Goal: Transaction & Acquisition: Book appointment/travel/reservation

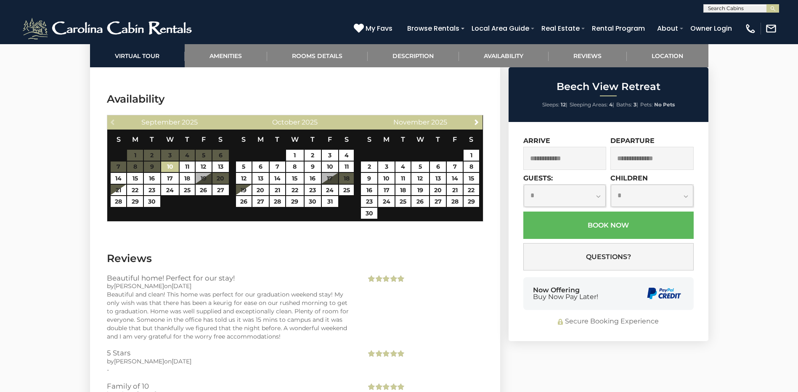
scroll to position [2040, 0]
click at [475, 121] on span "Next" at bounding box center [476, 121] width 7 height 7
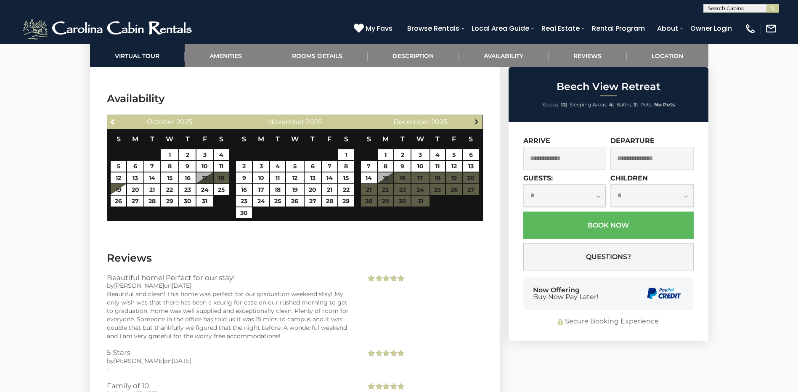
click at [477, 120] on span "Next" at bounding box center [476, 121] width 7 height 7
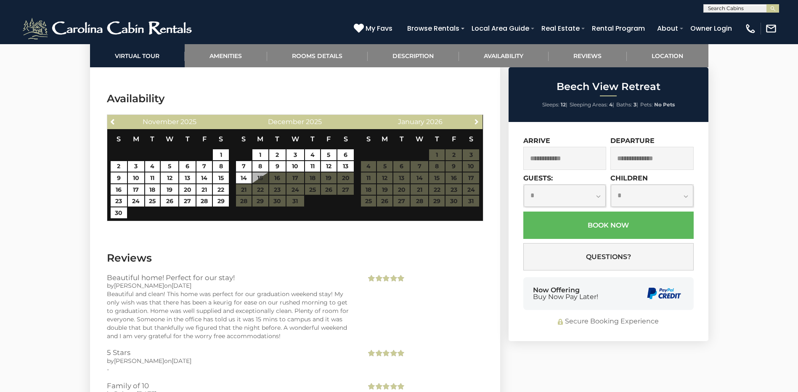
click at [477, 120] on span "Next" at bounding box center [476, 121] width 7 height 7
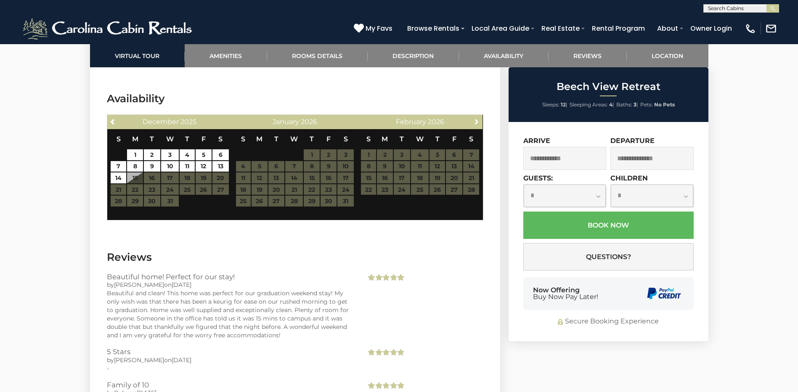
click at [477, 120] on span "Next" at bounding box center [476, 121] width 7 height 7
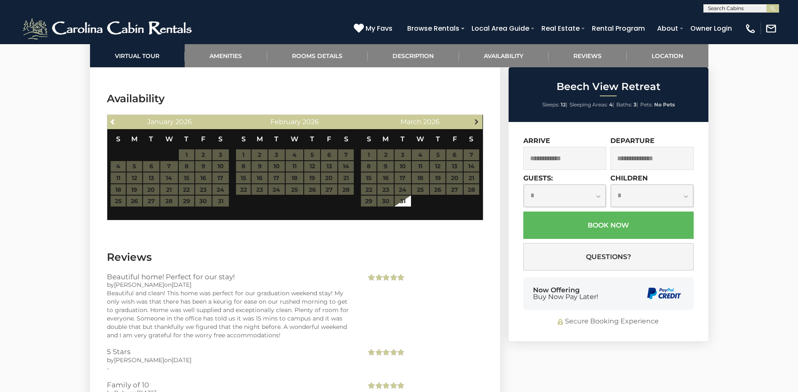
click at [477, 122] on span "Next" at bounding box center [476, 121] width 7 height 7
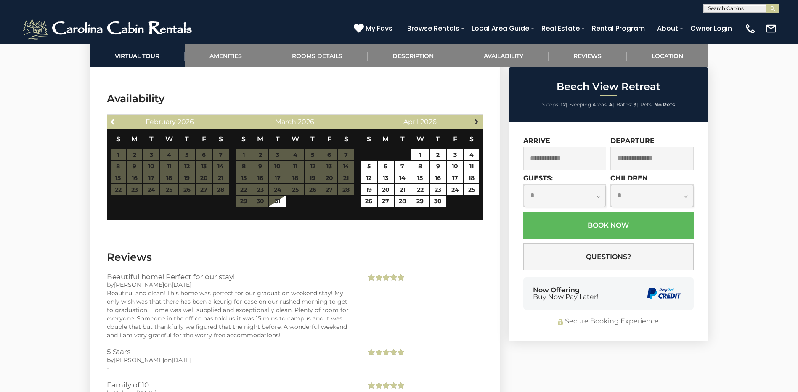
click at [478, 123] on span "Next" at bounding box center [476, 121] width 7 height 7
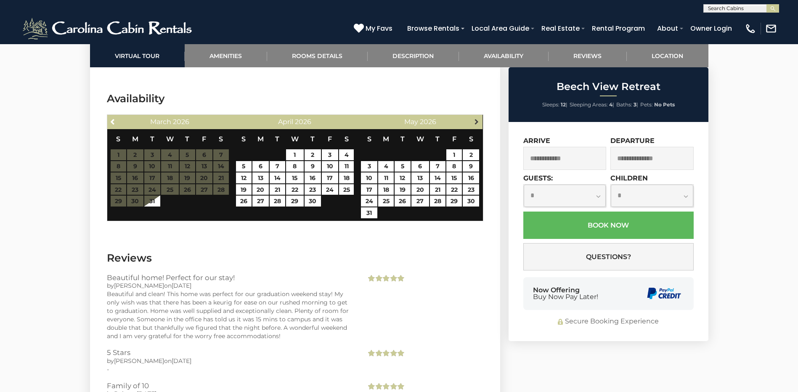
click at [478, 123] on span "Next" at bounding box center [476, 121] width 7 height 7
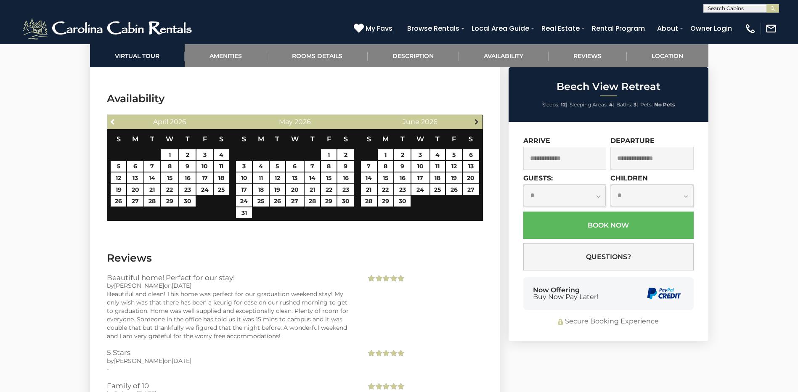
click at [478, 123] on span "Next" at bounding box center [476, 121] width 7 height 7
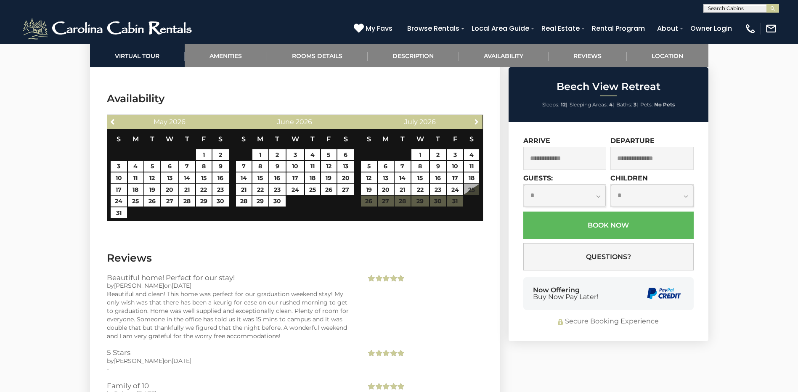
click at [478, 123] on span "Next" at bounding box center [476, 121] width 7 height 7
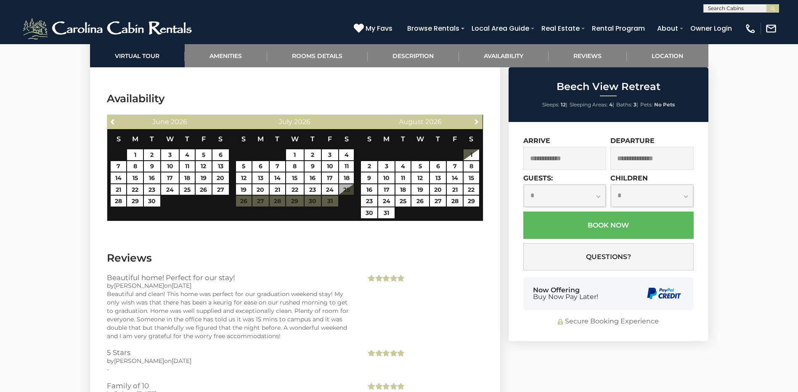
click at [478, 123] on span "Next" at bounding box center [476, 121] width 7 height 7
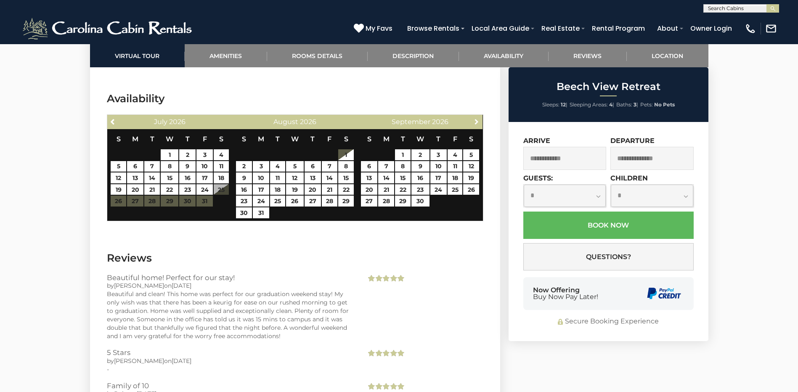
click at [478, 123] on span "Next" at bounding box center [476, 121] width 7 height 7
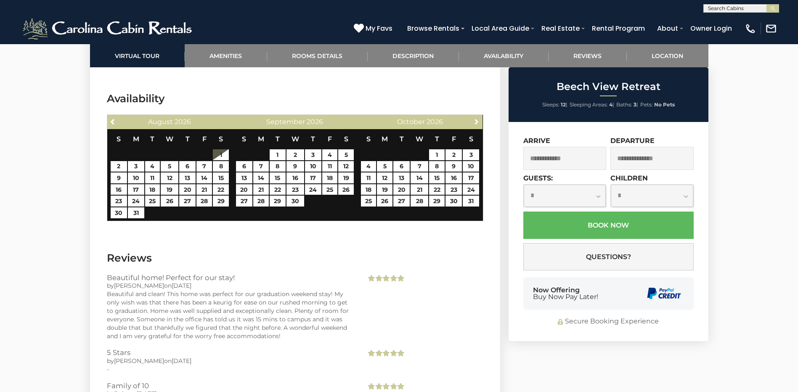
click at [478, 123] on span "Next" at bounding box center [476, 121] width 7 height 7
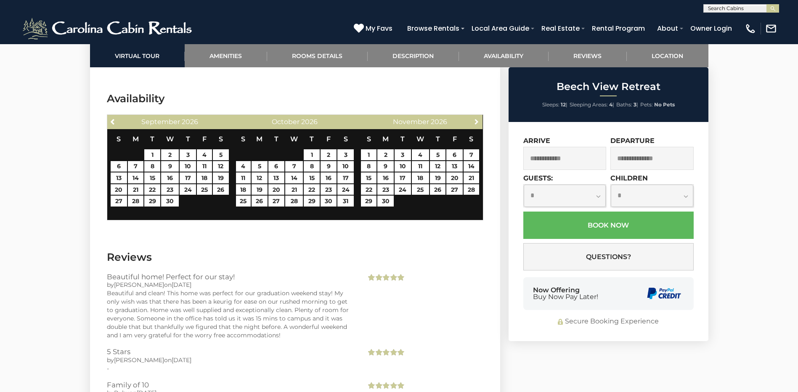
click at [478, 123] on span "Next" at bounding box center [476, 121] width 7 height 7
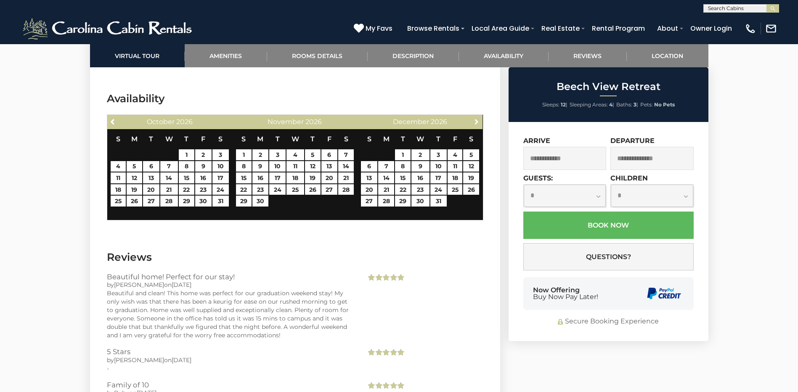
click at [478, 123] on span "Next" at bounding box center [476, 121] width 7 height 7
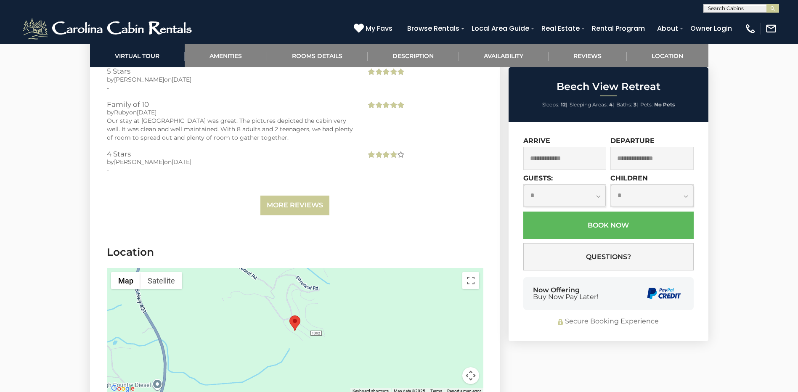
scroll to position [2278, 0]
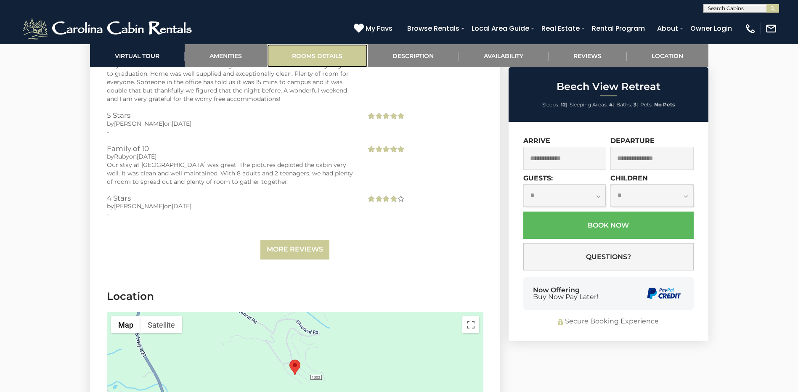
click at [320, 57] on link "Rooms Details" at bounding box center [317, 55] width 101 height 23
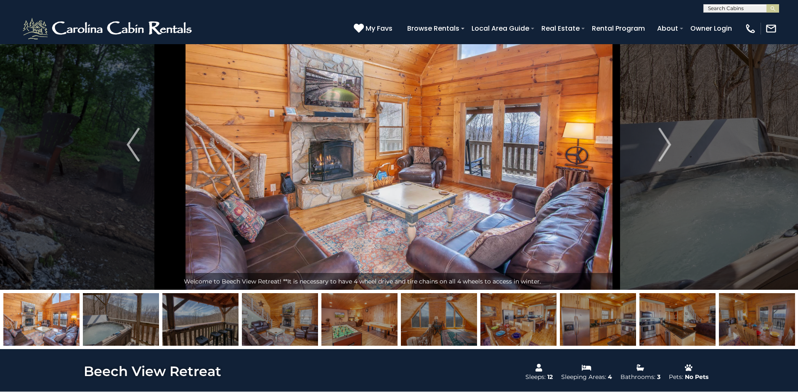
scroll to position [0, 0]
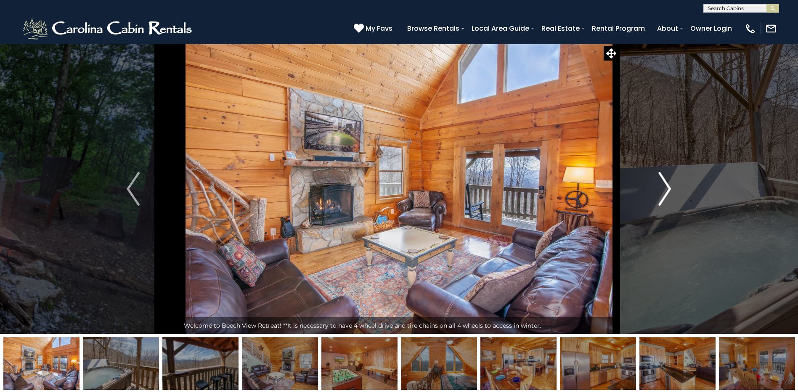
click at [660, 189] on img "Next" at bounding box center [664, 189] width 13 height 34
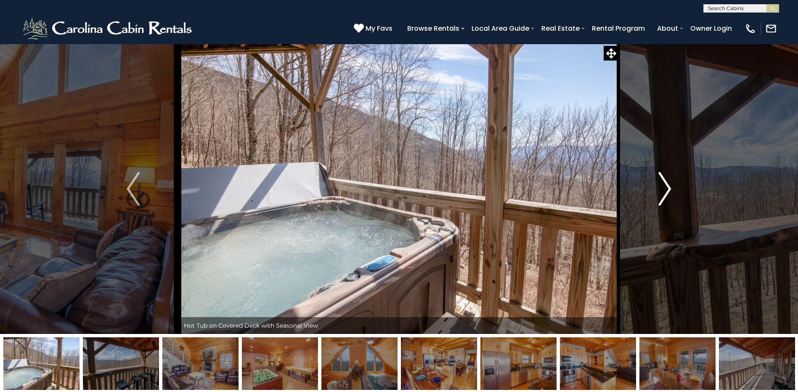
click at [658, 190] on button "Next" at bounding box center [664, 189] width 93 height 290
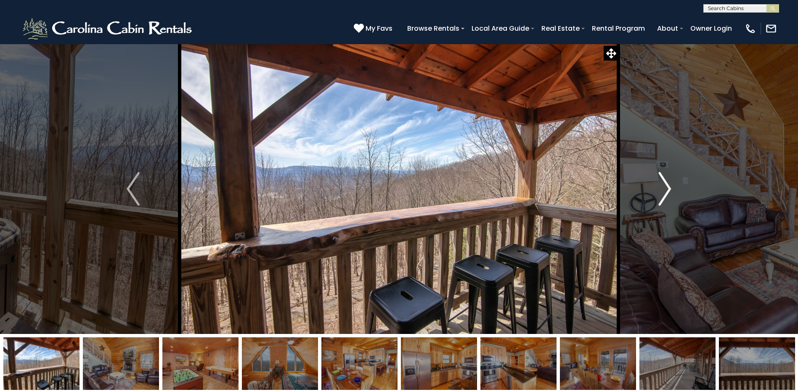
click at [657, 191] on button "Next" at bounding box center [664, 189] width 93 height 290
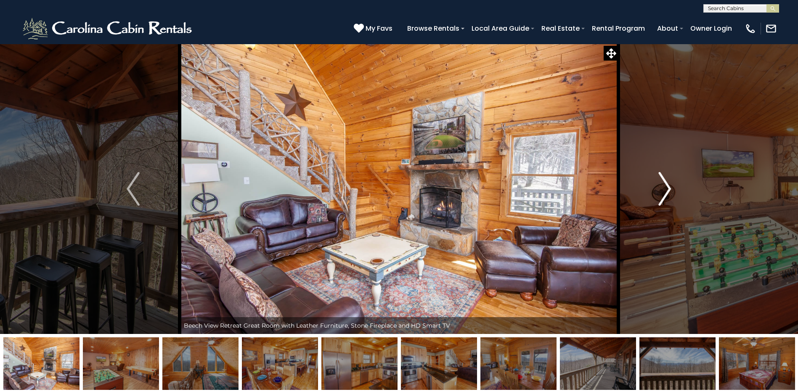
click at [657, 191] on button "Next" at bounding box center [664, 189] width 93 height 290
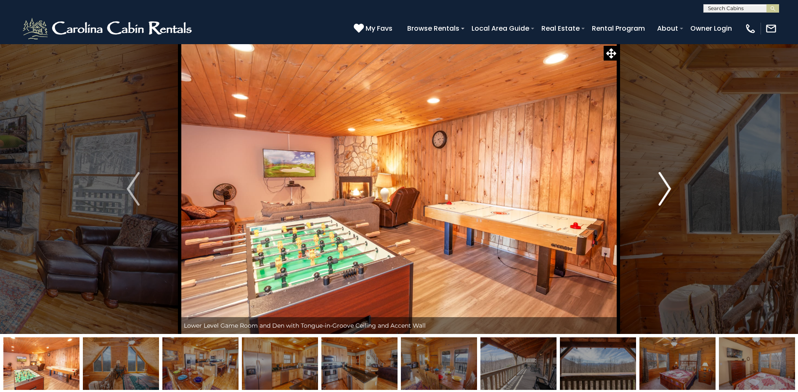
click at [656, 192] on button "Next" at bounding box center [664, 189] width 93 height 290
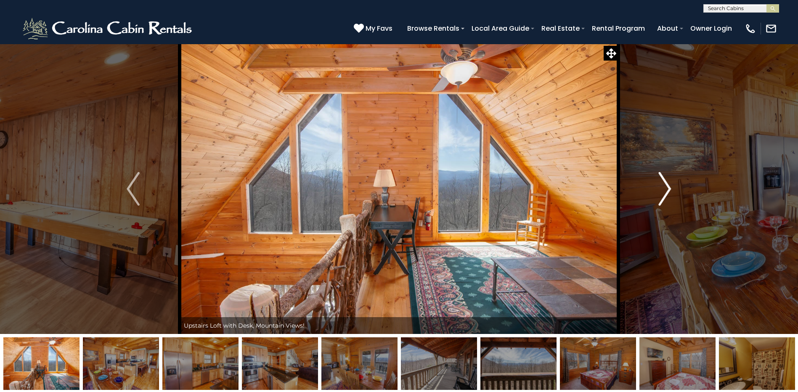
click at [656, 192] on button "Next" at bounding box center [664, 189] width 93 height 290
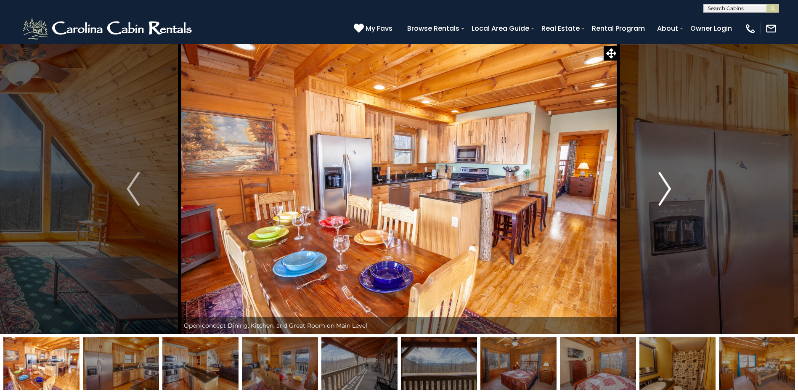
click at [659, 189] on img "Next" at bounding box center [664, 189] width 13 height 34
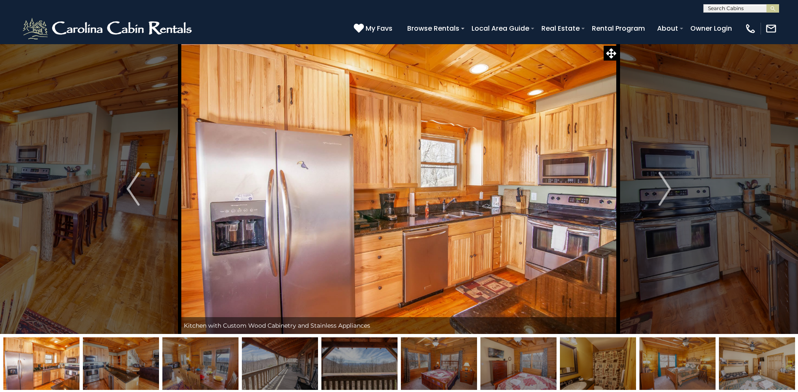
click at [364, 220] on img at bounding box center [399, 189] width 439 height 290
click at [670, 192] on img "Next" at bounding box center [664, 189] width 13 height 34
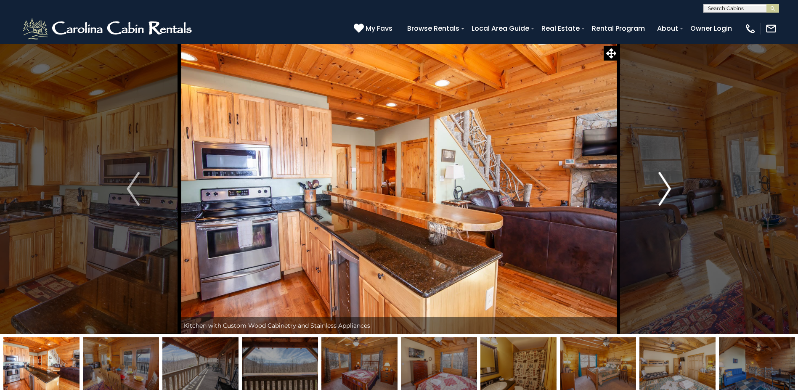
click at [666, 195] on img "Next" at bounding box center [664, 189] width 13 height 34
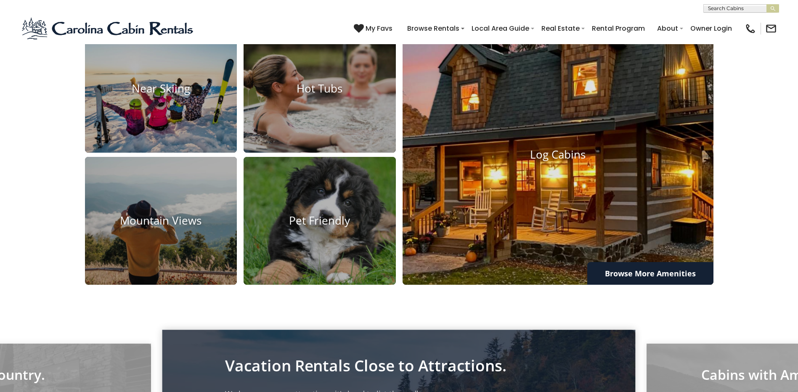
scroll to position [757, 0]
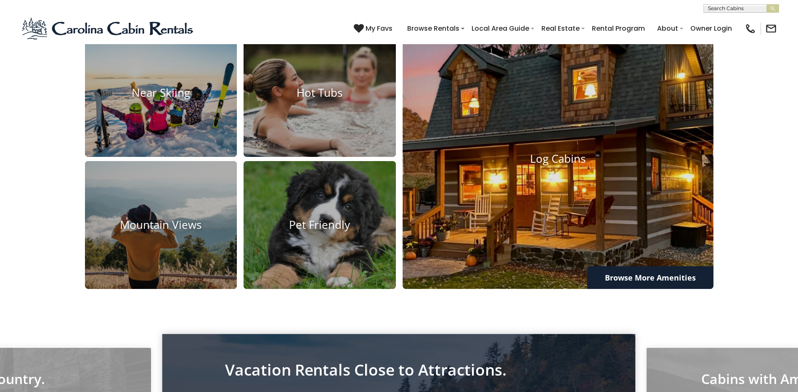
click at [619, 242] on img at bounding box center [558, 159] width 342 height 286
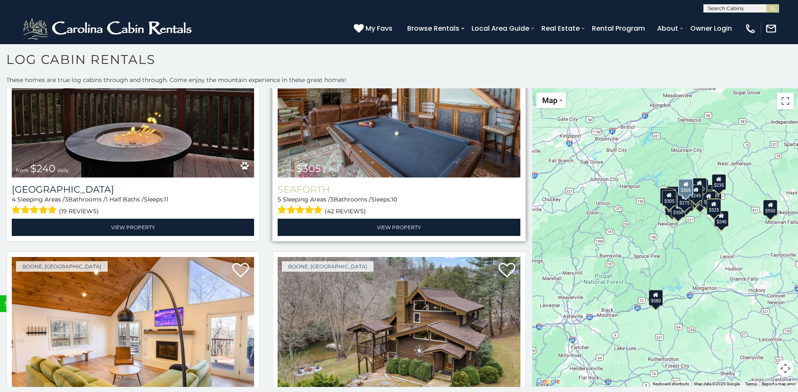
scroll to position [3281, 0]
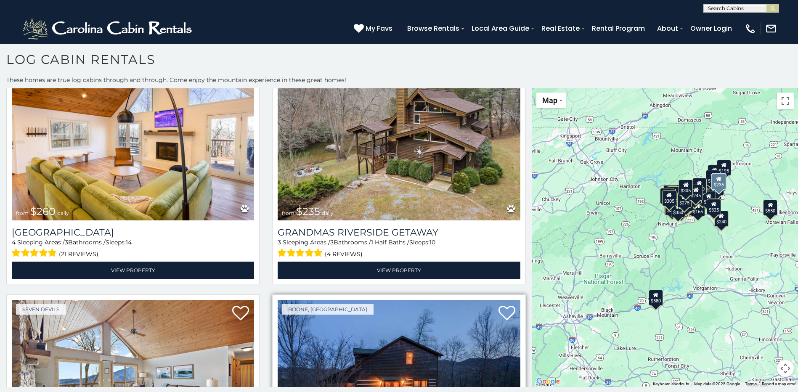
scroll to position [3666, 0]
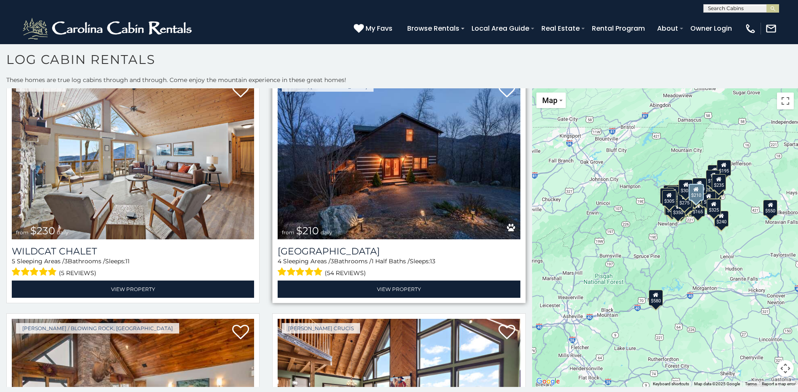
click at [395, 157] on img at bounding box center [399, 158] width 242 height 162
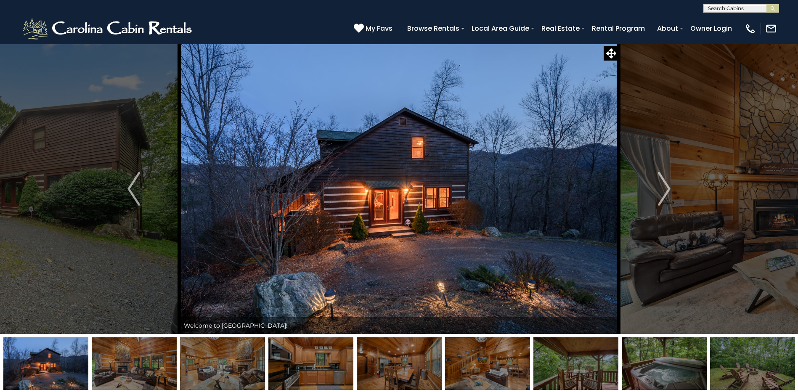
click at [405, 225] on img at bounding box center [399, 189] width 439 height 290
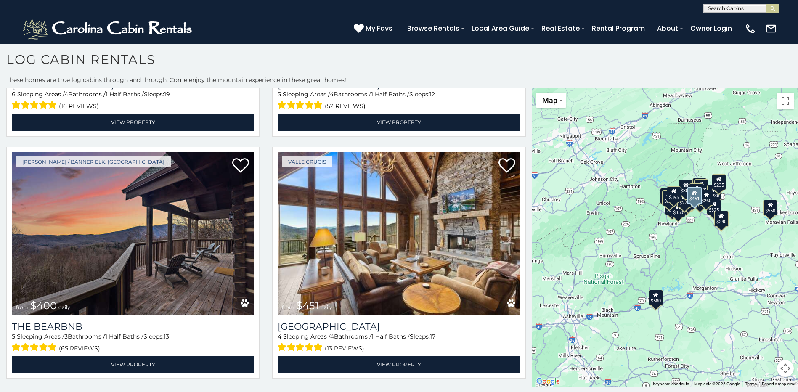
scroll to position [505, 0]
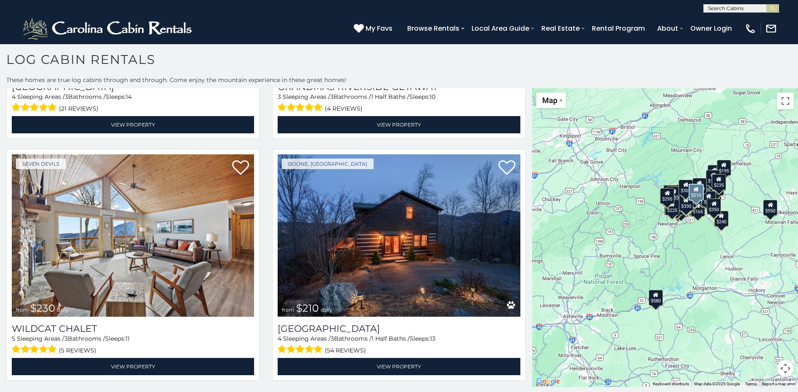
scroll to position [3618, 0]
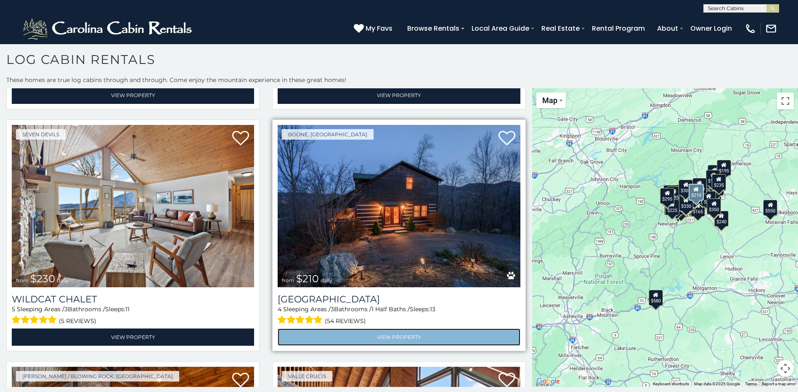
click at [425, 329] on link "View Property" at bounding box center [399, 337] width 242 height 17
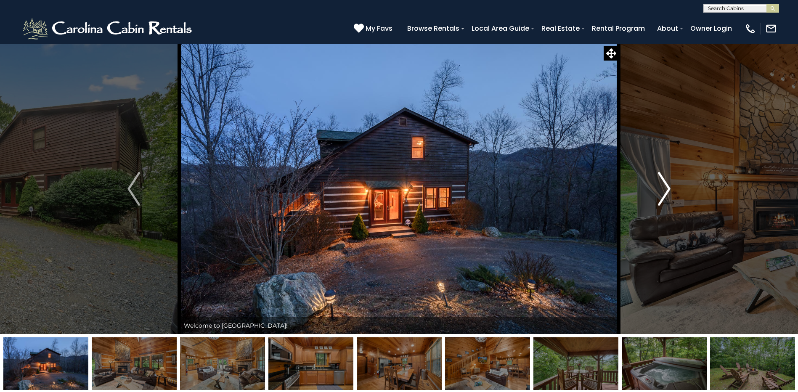
click at [656, 189] on button "Next" at bounding box center [664, 189] width 92 height 290
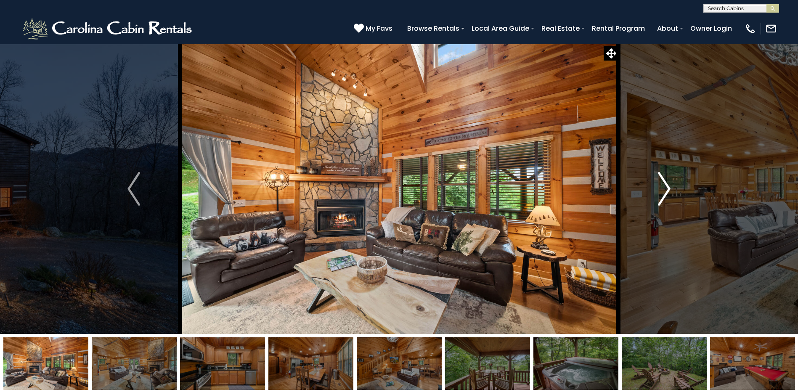
click at [653, 191] on button "Next" at bounding box center [664, 189] width 92 height 290
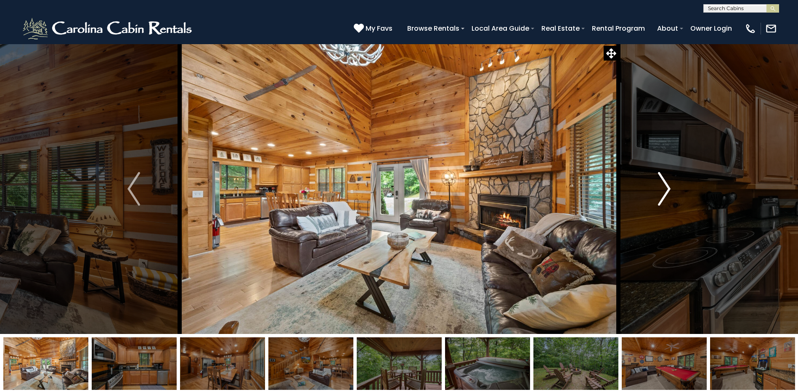
click at [650, 191] on button "Next" at bounding box center [664, 189] width 92 height 290
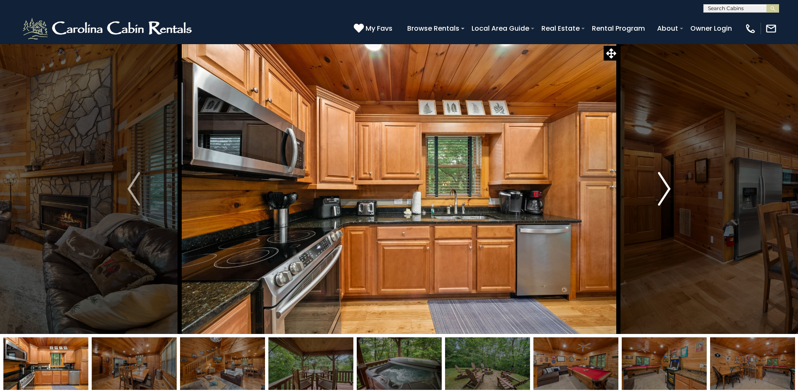
click at [650, 192] on button "Next" at bounding box center [664, 189] width 92 height 290
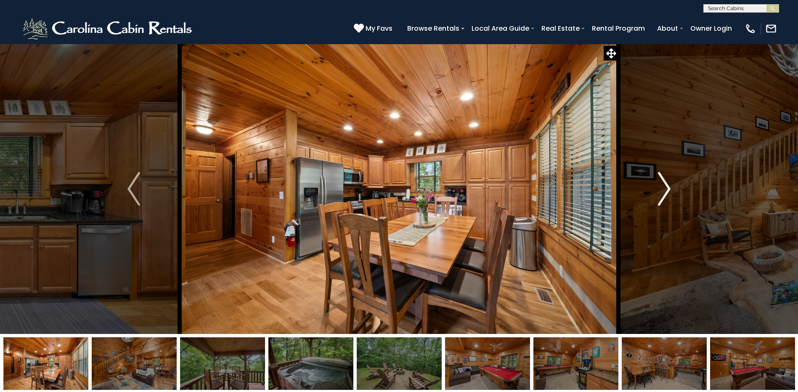
click at [650, 192] on button "Next" at bounding box center [664, 189] width 92 height 290
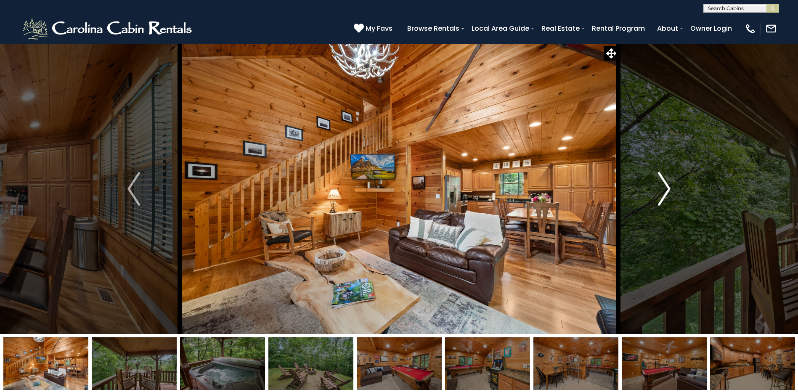
click at [650, 192] on button "Next" at bounding box center [664, 189] width 92 height 290
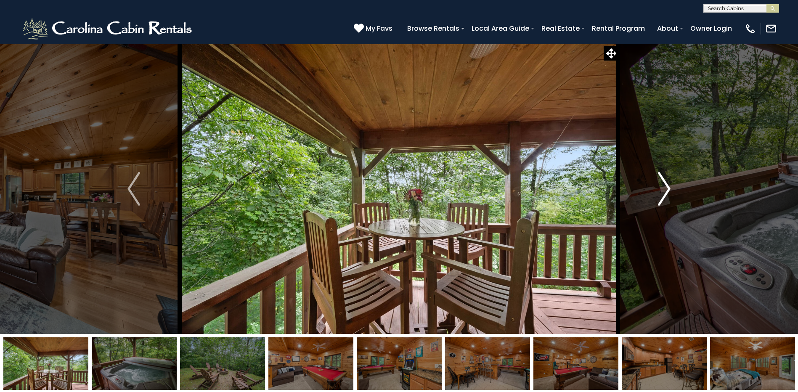
click at [648, 193] on button "Next" at bounding box center [664, 189] width 92 height 290
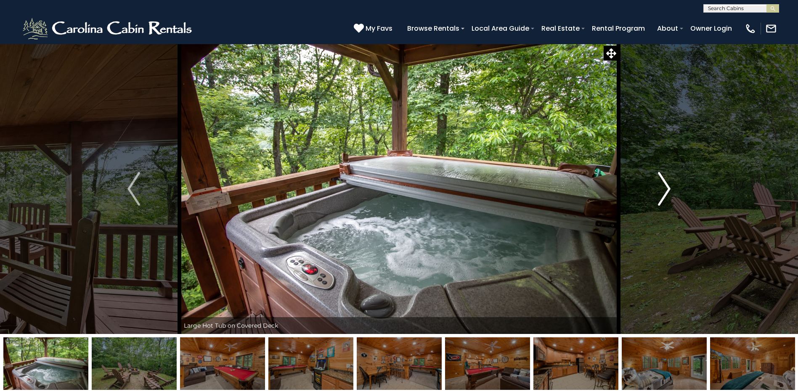
click at [647, 191] on button "Next" at bounding box center [664, 189] width 92 height 290
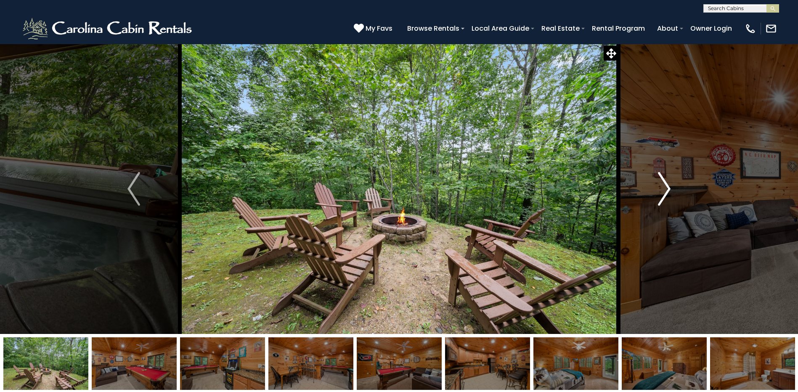
click at [647, 191] on button "Next" at bounding box center [664, 189] width 92 height 290
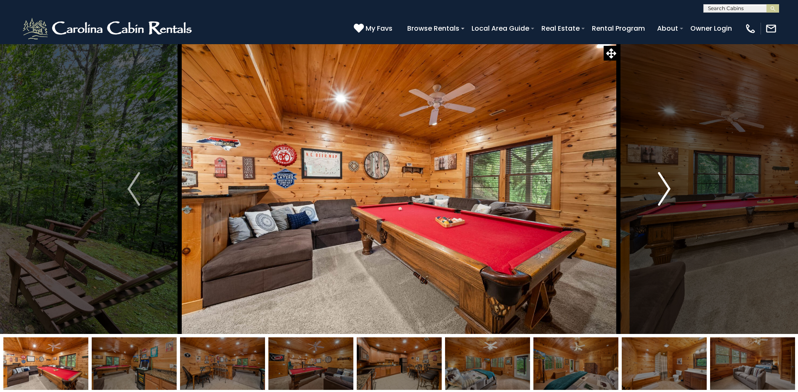
click at [647, 191] on button "Next" at bounding box center [664, 189] width 92 height 290
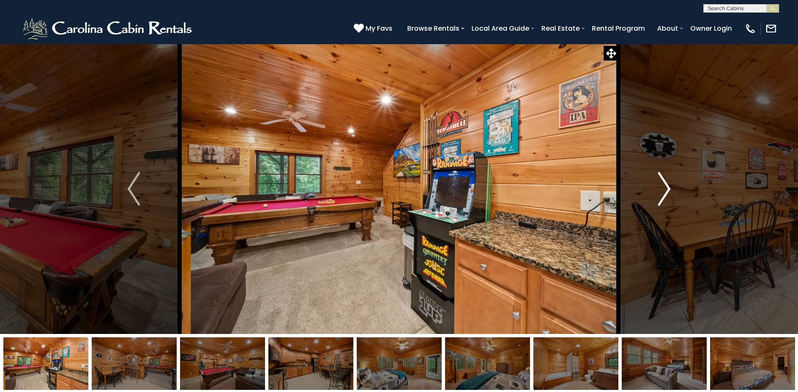
click at [659, 184] on img "Next" at bounding box center [664, 189] width 13 height 34
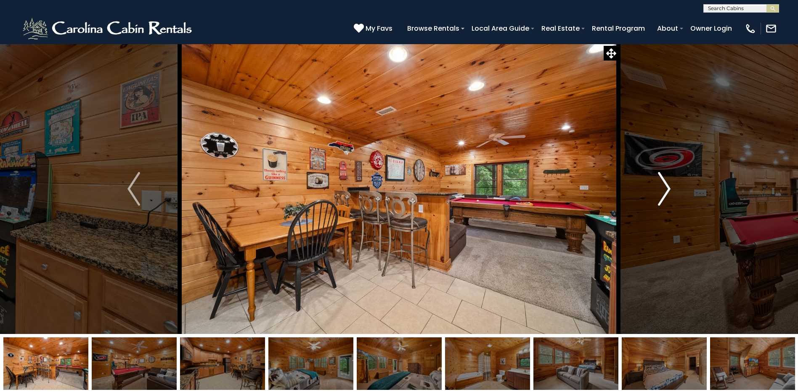
click at [658, 185] on img "Next" at bounding box center [664, 189] width 13 height 34
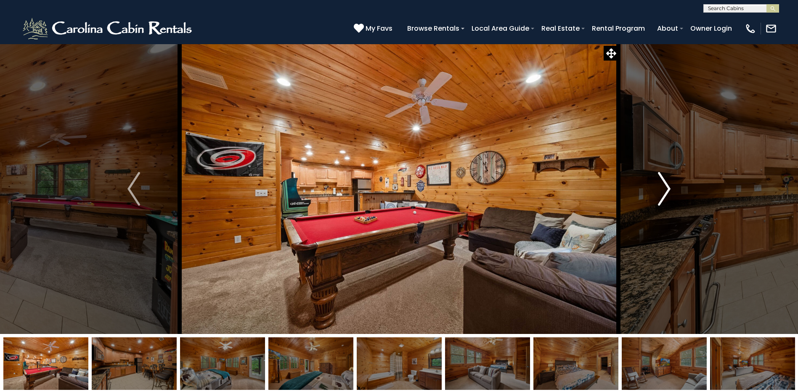
click at [658, 185] on img "Next" at bounding box center [664, 189] width 13 height 34
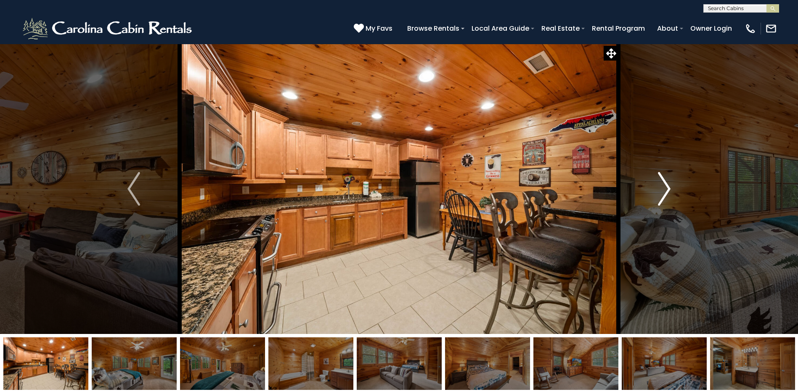
click at [658, 185] on img "Next" at bounding box center [664, 189] width 13 height 34
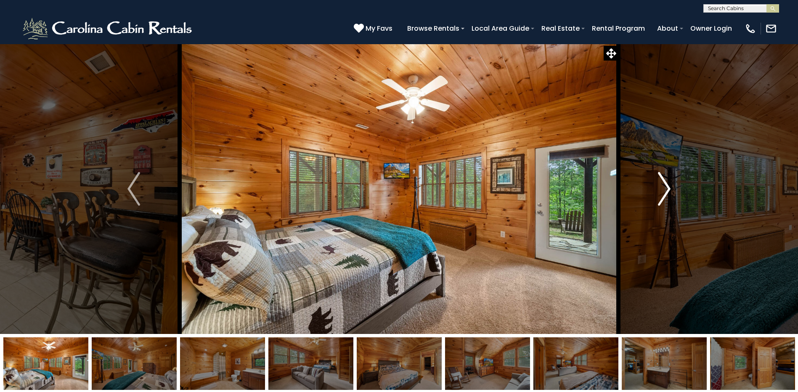
click at [658, 185] on img "Next" at bounding box center [664, 189] width 13 height 34
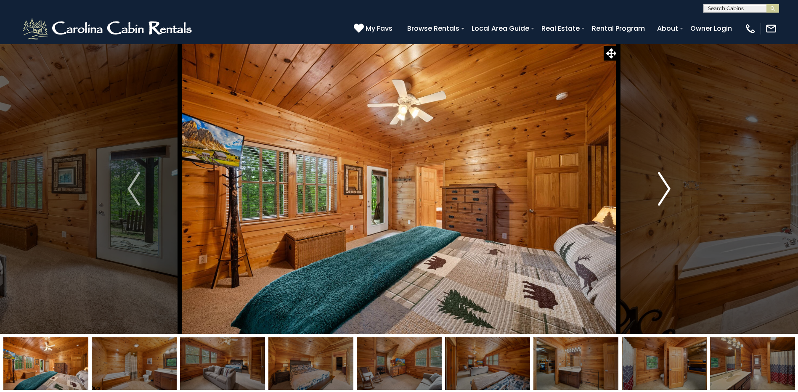
click at [658, 185] on img "Next" at bounding box center [664, 189] width 13 height 34
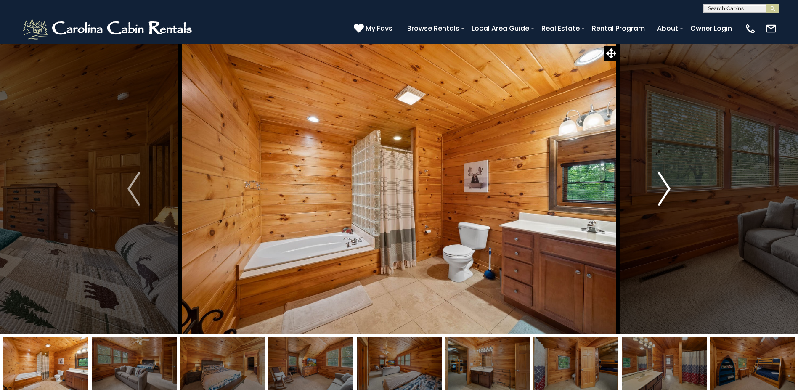
click at [658, 185] on img "Next" at bounding box center [664, 189] width 13 height 34
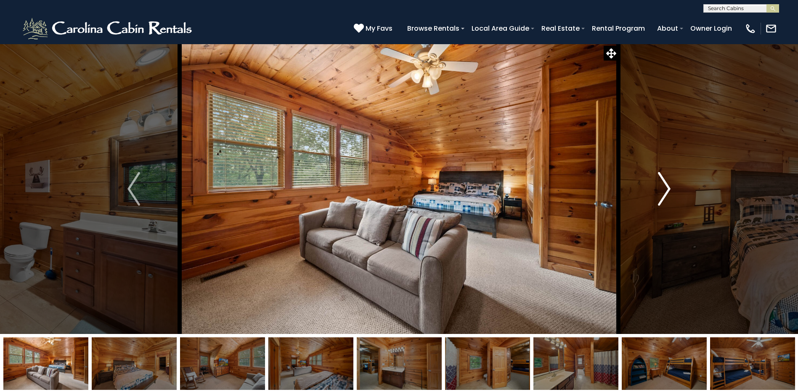
click at [658, 185] on img "Next" at bounding box center [664, 189] width 13 height 34
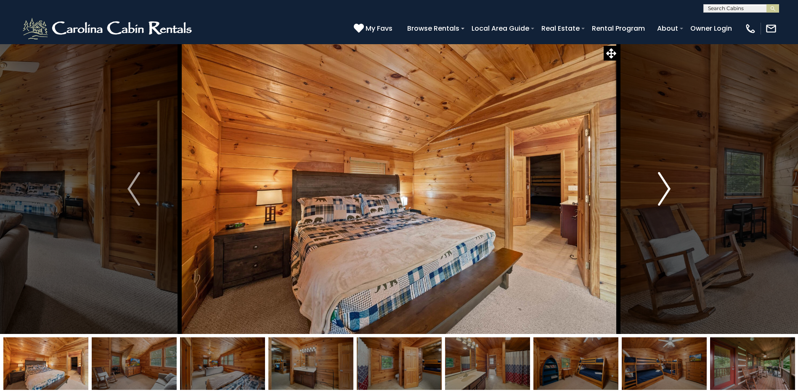
click at [658, 185] on img "Next" at bounding box center [664, 189] width 13 height 34
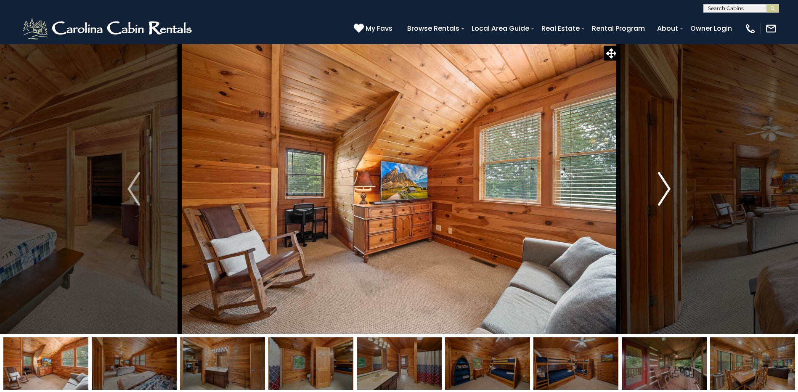
click at [658, 185] on img "Next" at bounding box center [664, 189] width 13 height 34
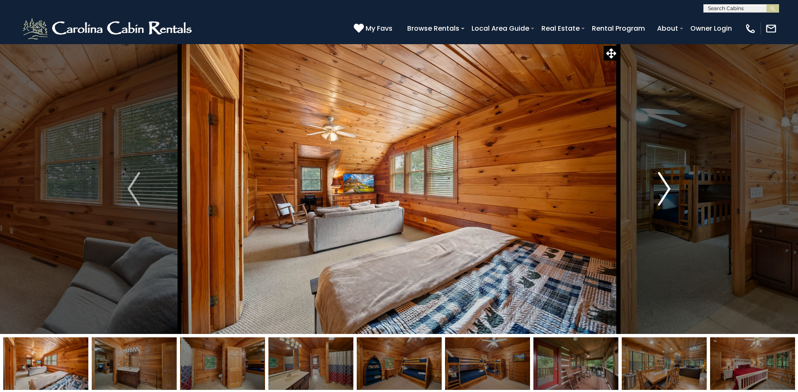
click at [658, 185] on img "Next" at bounding box center [664, 189] width 13 height 34
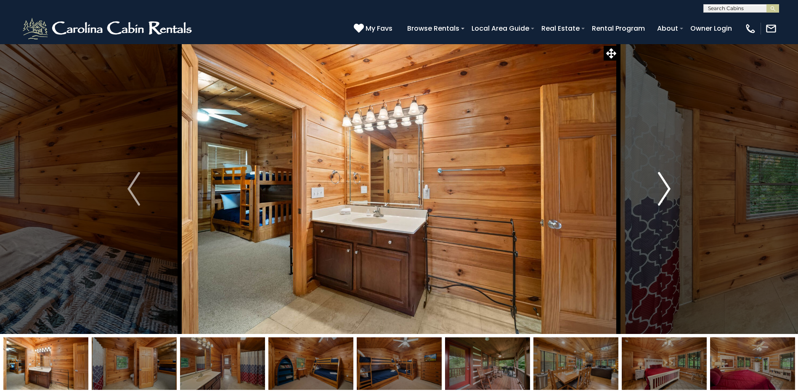
click at [658, 185] on img "Next" at bounding box center [664, 189] width 13 height 34
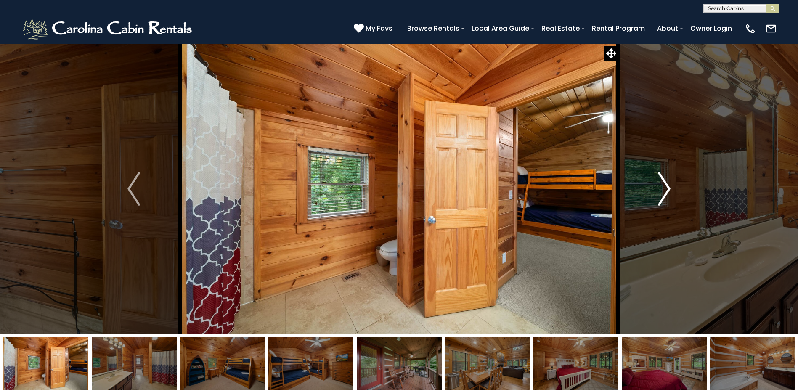
click at [658, 185] on img "Next" at bounding box center [664, 189] width 13 height 34
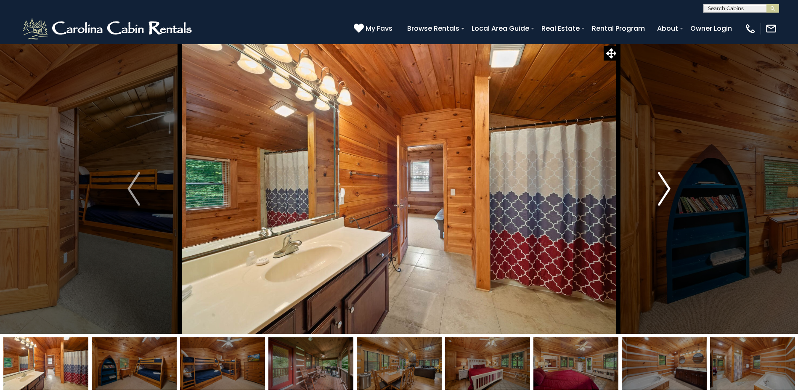
click at [658, 185] on img "Next" at bounding box center [664, 189] width 13 height 34
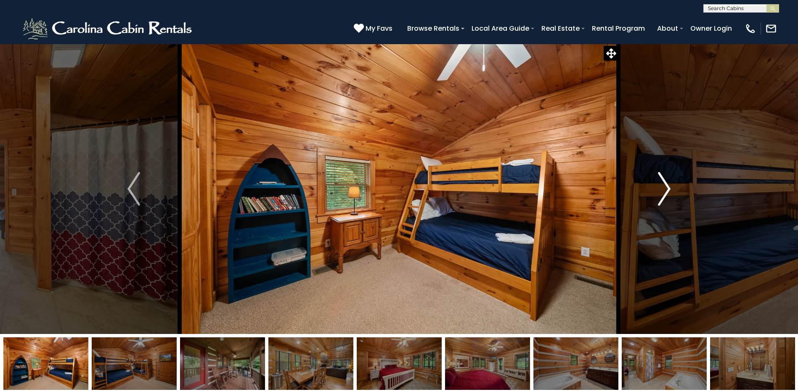
click at [658, 185] on img "Next" at bounding box center [664, 189] width 13 height 34
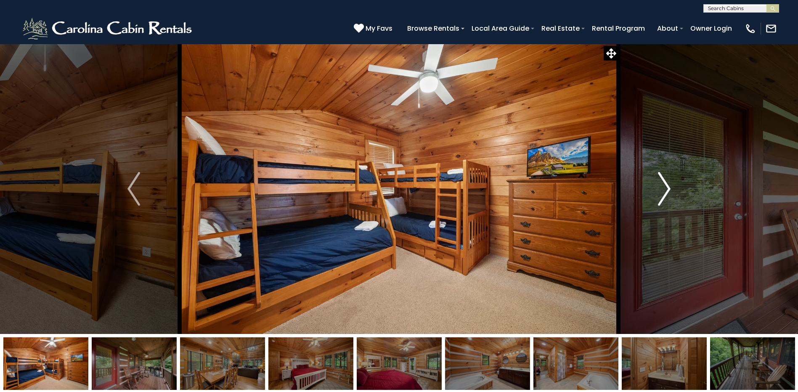
click at [658, 185] on img "Next" at bounding box center [664, 189] width 13 height 34
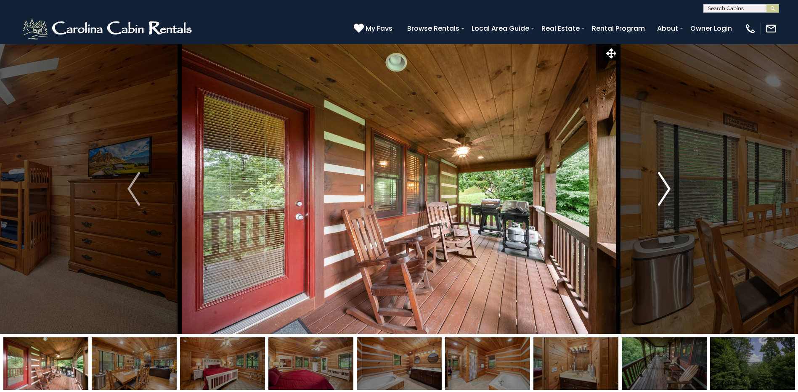
click at [658, 186] on img "Next" at bounding box center [664, 189] width 13 height 34
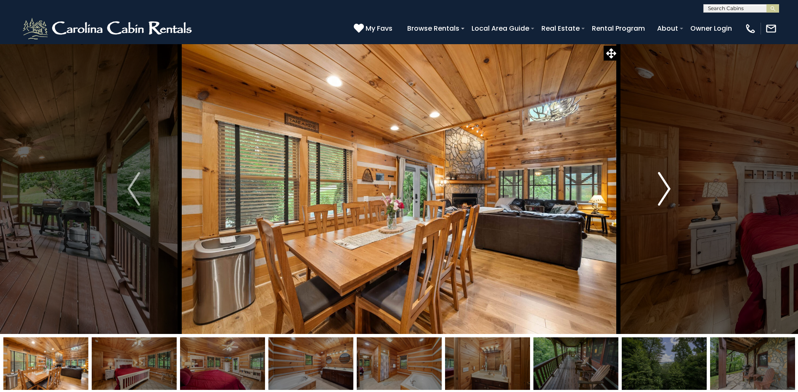
click at [659, 183] on img "Next" at bounding box center [664, 189] width 13 height 34
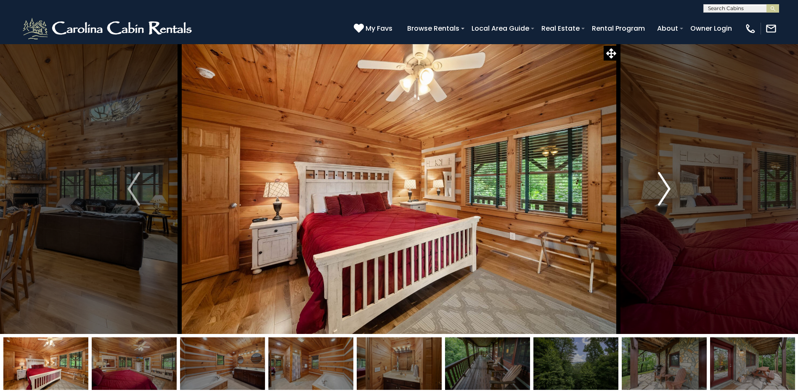
click at [659, 183] on img "Next" at bounding box center [664, 189] width 13 height 34
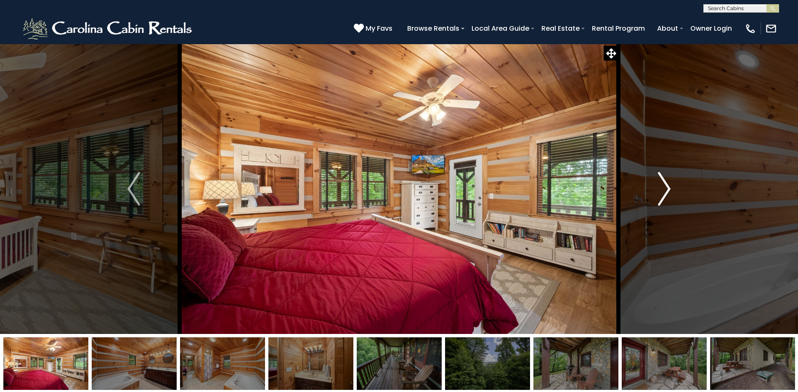
click at [659, 183] on img "Next" at bounding box center [664, 189] width 13 height 34
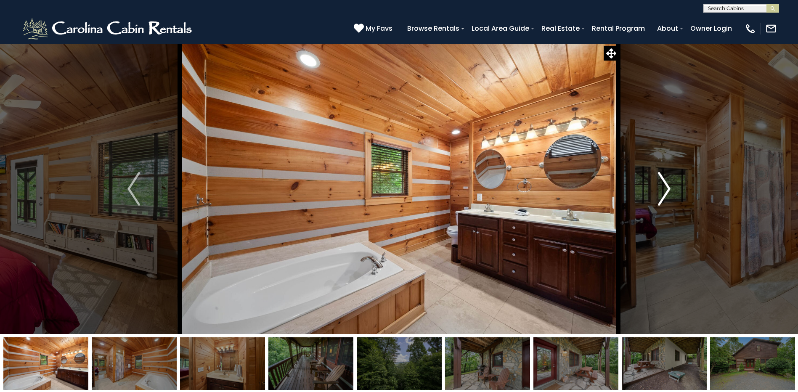
click at [659, 183] on img "Next" at bounding box center [664, 189] width 13 height 34
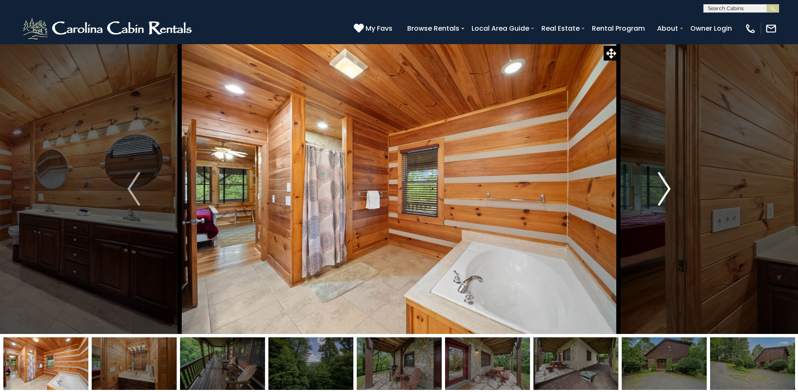
click at [659, 183] on img "Next" at bounding box center [664, 189] width 13 height 34
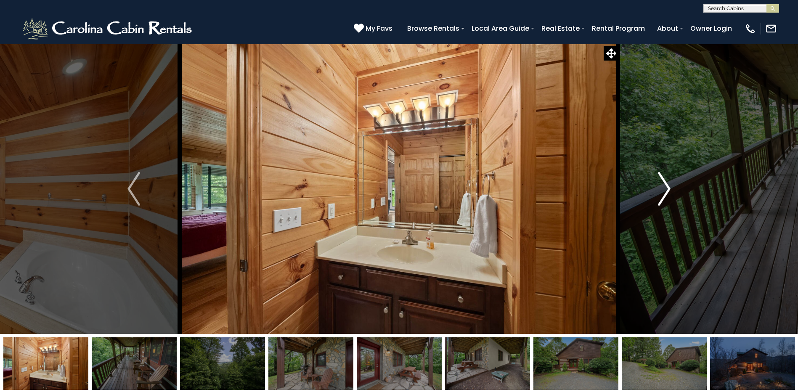
click at [659, 183] on img "Next" at bounding box center [664, 189] width 13 height 34
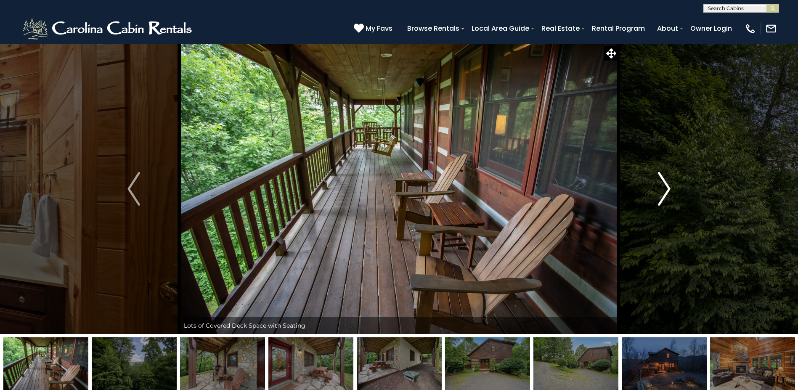
click at [659, 183] on img "Next" at bounding box center [664, 189] width 13 height 34
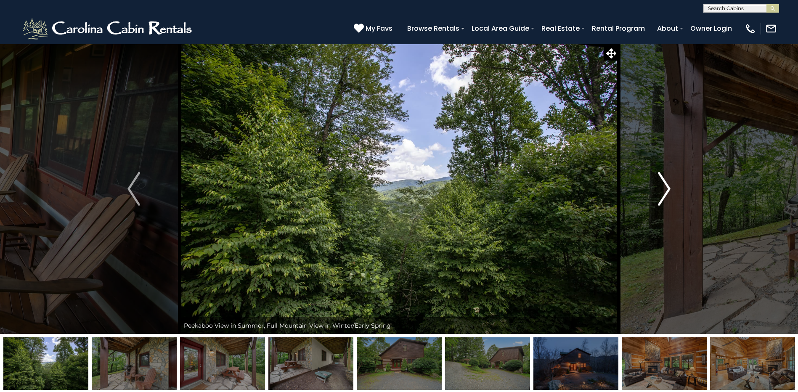
click at [659, 183] on img "Next" at bounding box center [664, 189] width 13 height 34
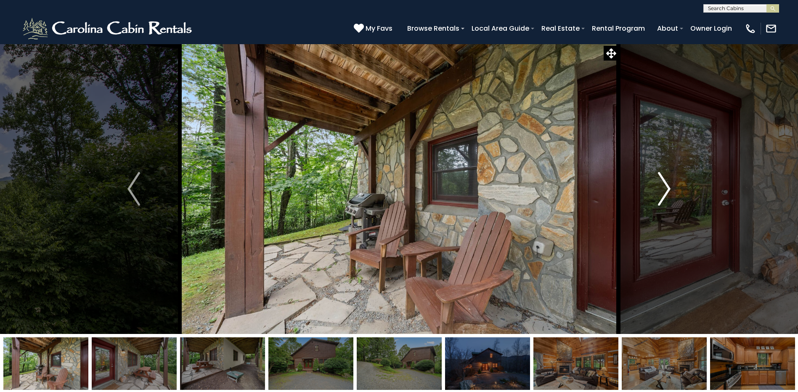
click at [659, 183] on img "Next" at bounding box center [664, 189] width 13 height 34
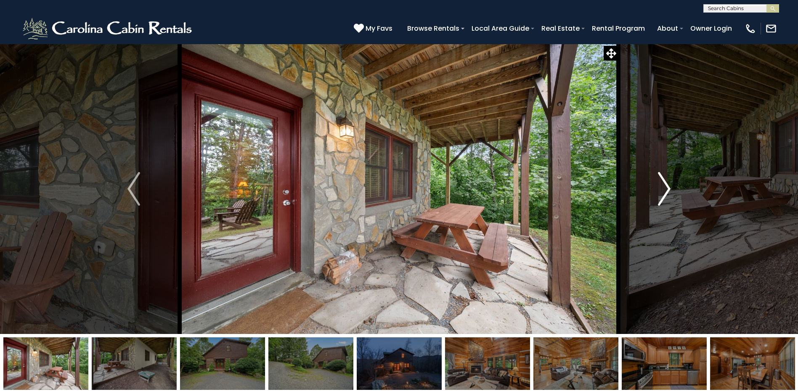
click at [659, 183] on img "Next" at bounding box center [664, 189] width 13 height 34
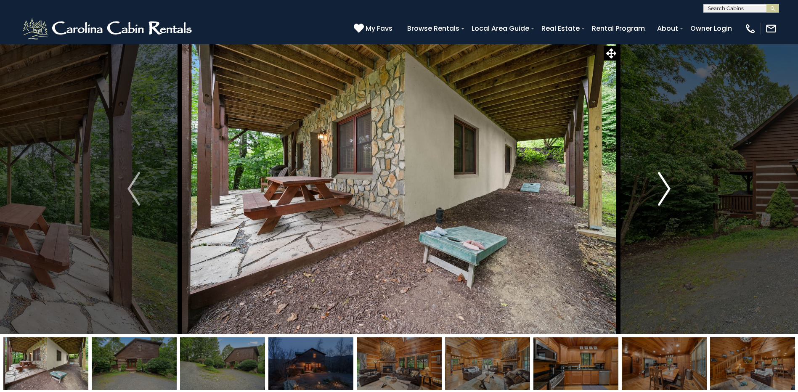
click at [688, 183] on button "Next" at bounding box center [664, 189] width 92 height 290
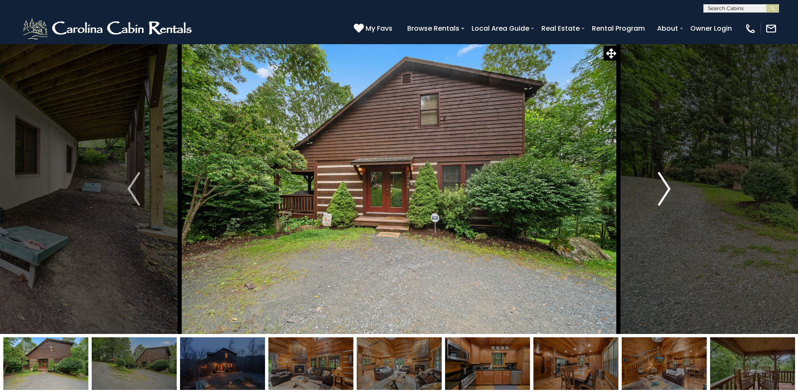
click at [666, 194] on img "Next" at bounding box center [664, 189] width 13 height 34
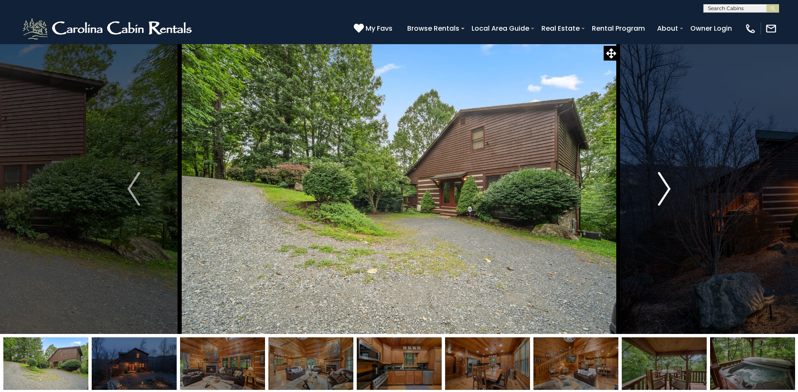
click at [666, 194] on img "Next" at bounding box center [664, 189] width 13 height 34
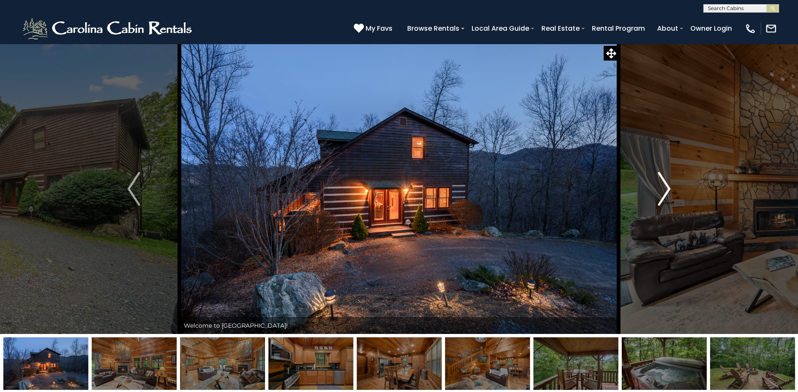
click at [665, 194] on img "Next" at bounding box center [664, 189] width 13 height 34
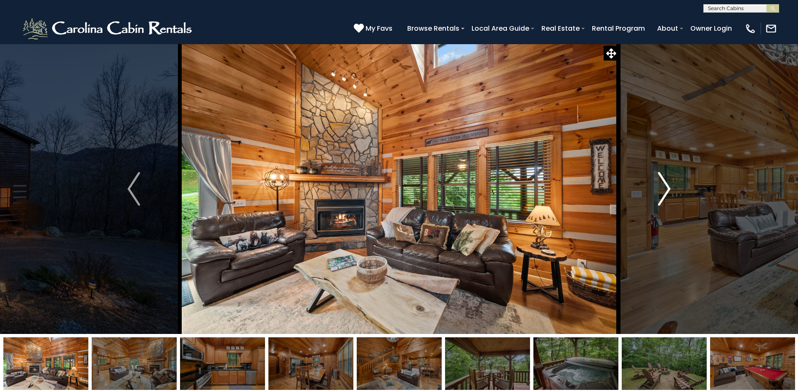
click at [665, 194] on img "Next" at bounding box center [664, 189] width 13 height 34
